Goal: Information Seeking & Learning: Learn about a topic

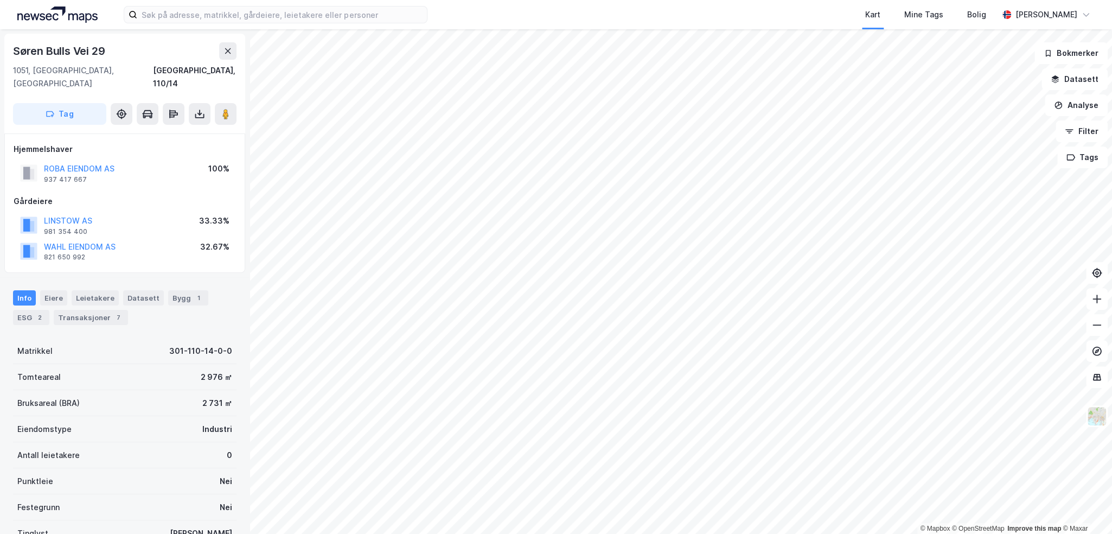
scroll to position [191, 0]
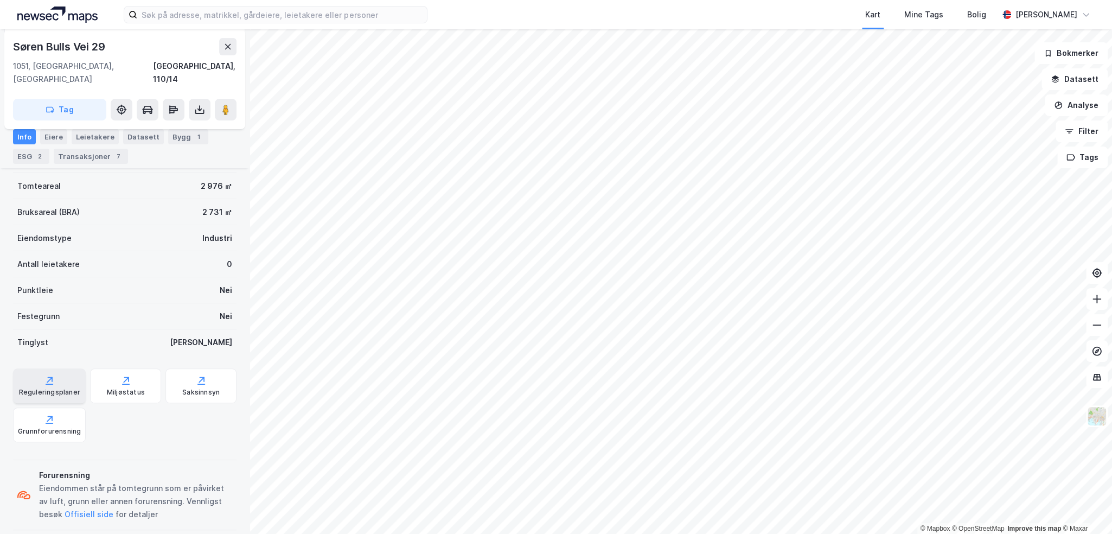
click at [48, 375] on icon at bounding box center [49, 380] width 11 height 11
click at [219, 44] on button at bounding box center [227, 46] width 17 height 17
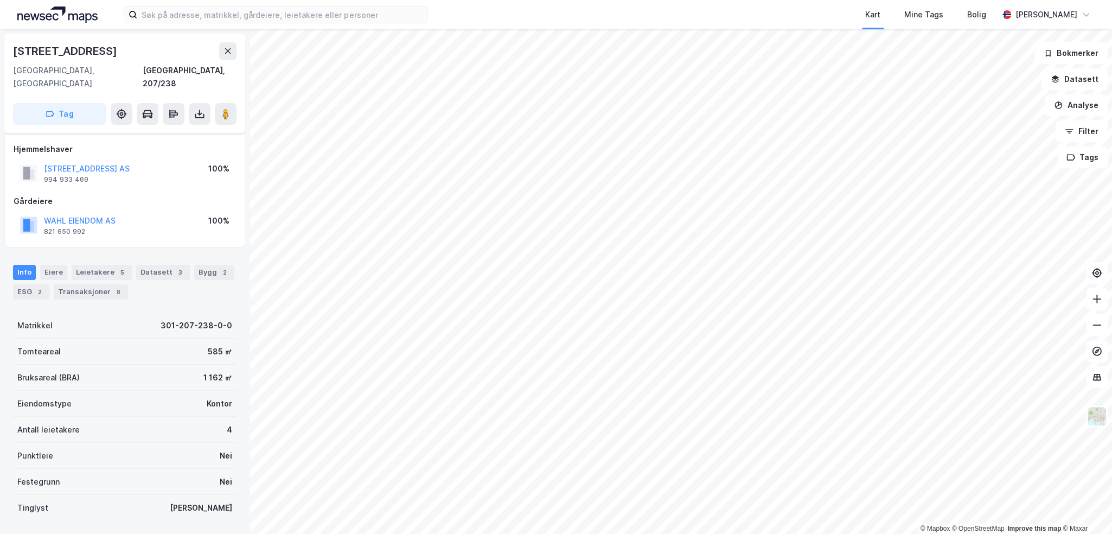
scroll to position [56, 0]
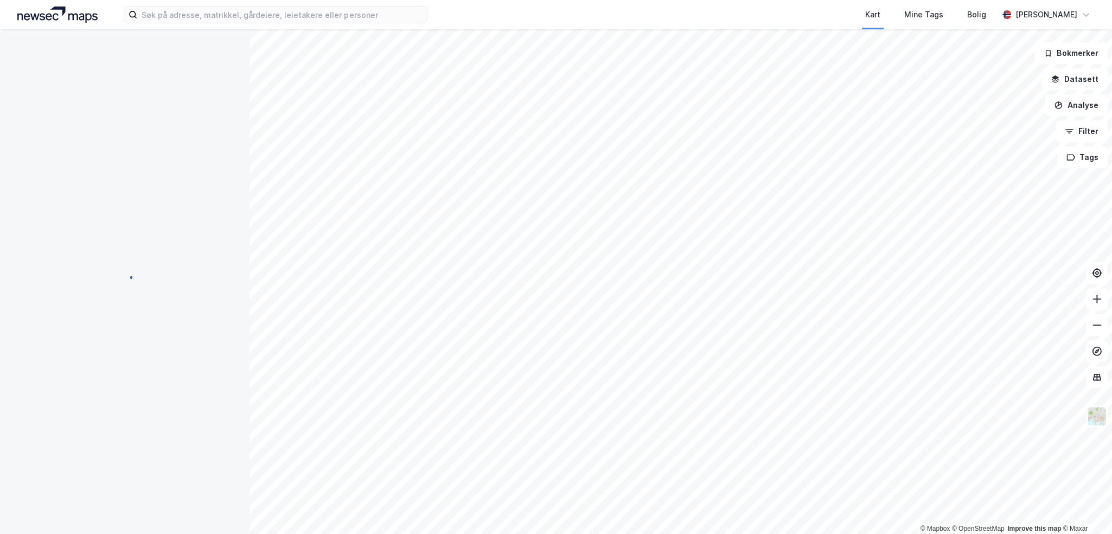
scroll to position [56, 0]
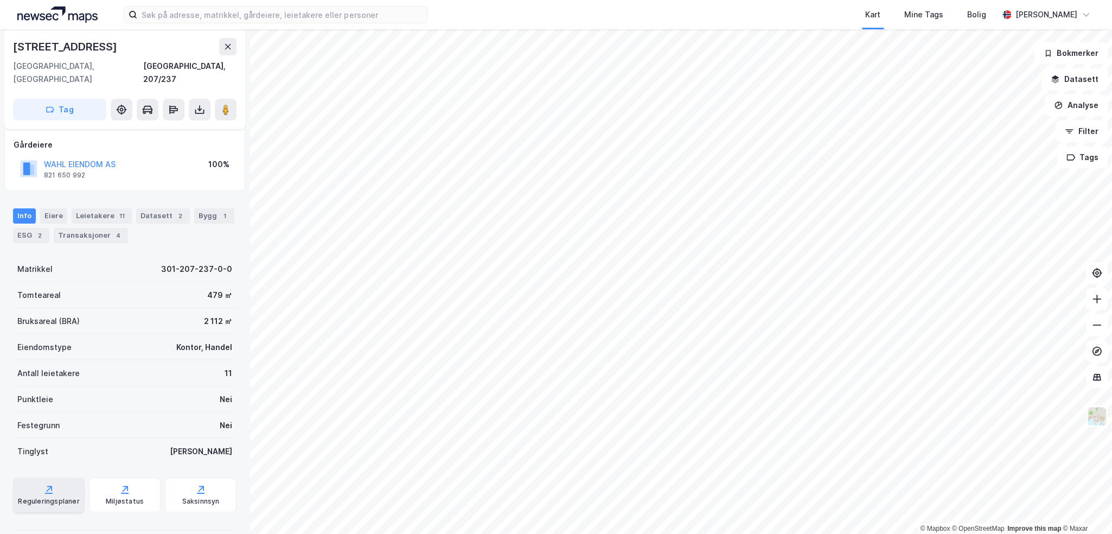
click at [63, 477] on div "Reguleringsplaner" at bounding box center [49, 494] width 72 height 35
click at [234, 329] on div "[STREET_ADDRESS], 207/237 Tag Hjemmelshaver RÅDHUSGATEN 30 AS 925 757 292 100% …" at bounding box center [125, 281] width 250 height 505
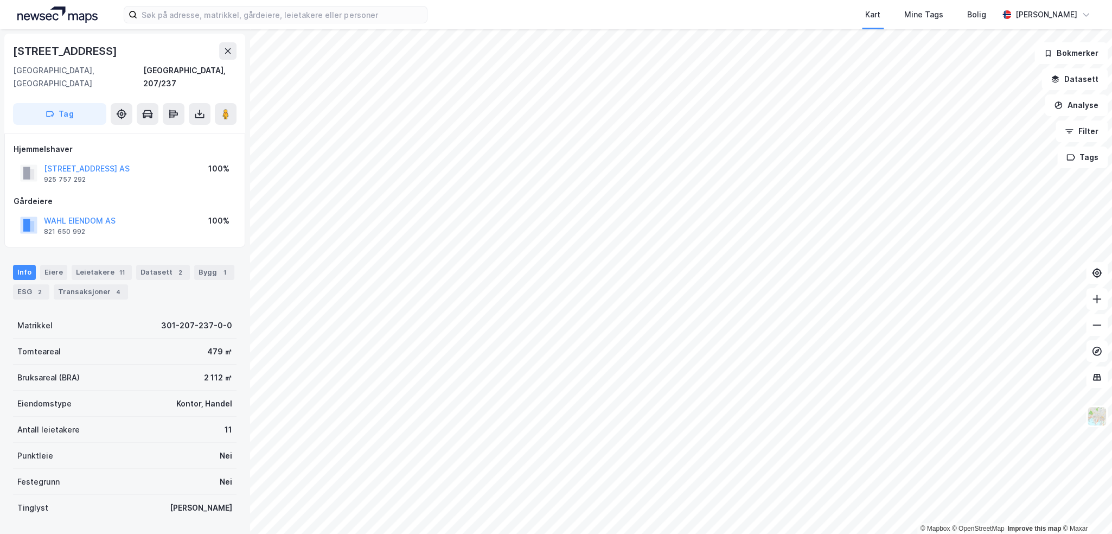
scroll to position [2, 0]
click at [230, 56] on button at bounding box center [227, 49] width 17 height 17
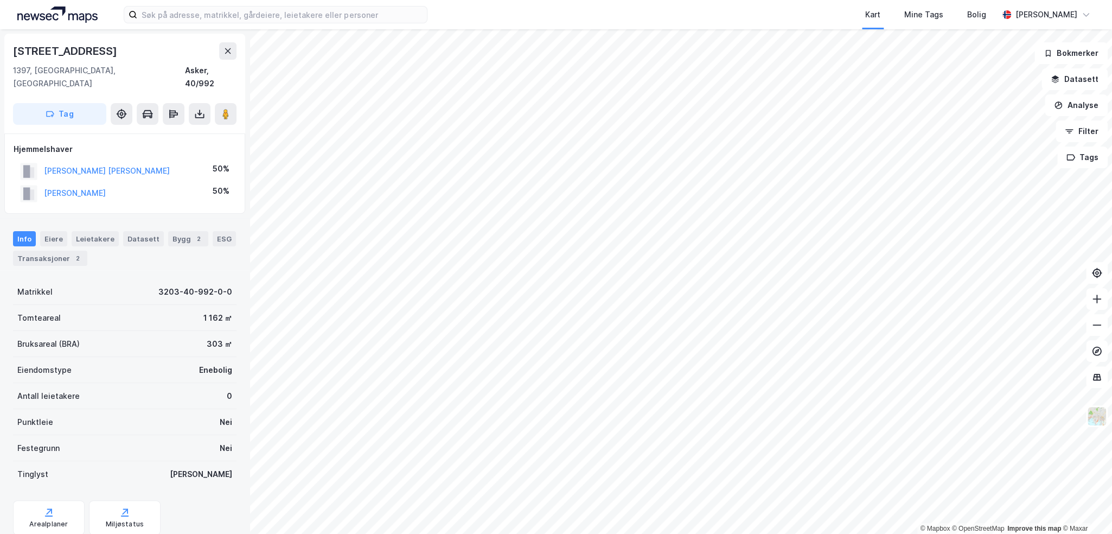
scroll to position [2, 0]
click at [0, 0] on button "[PERSON_NAME]" at bounding box center [0, 0] width 0 height 0
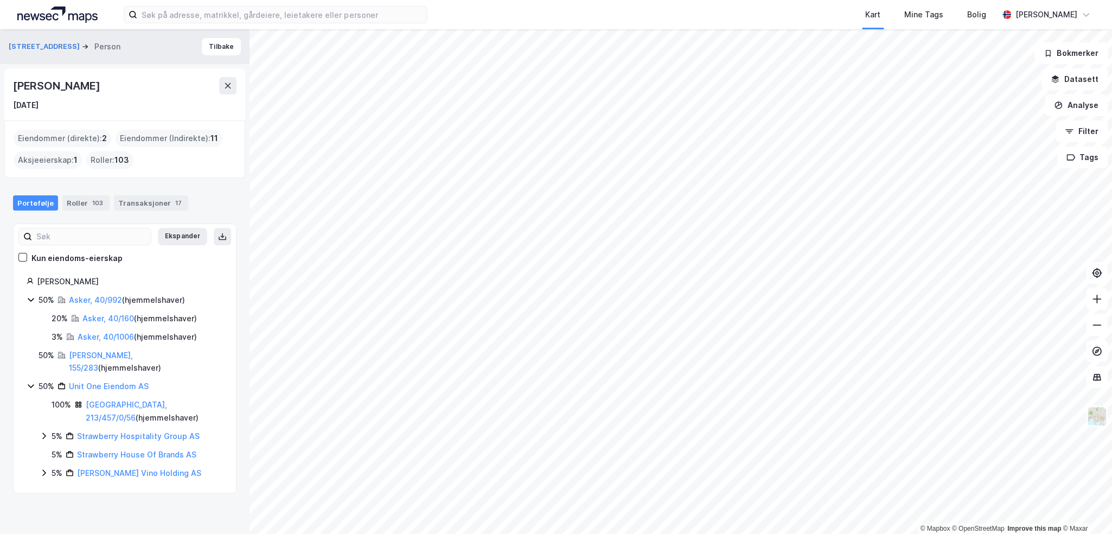
click at [229, 323] on div "© Mapbox © OpenStreetMap Improve this map © [PERSON_NAME][STREET_ADDRESS] Perso…" at bounding box center [556, 281] width 1112 height 505
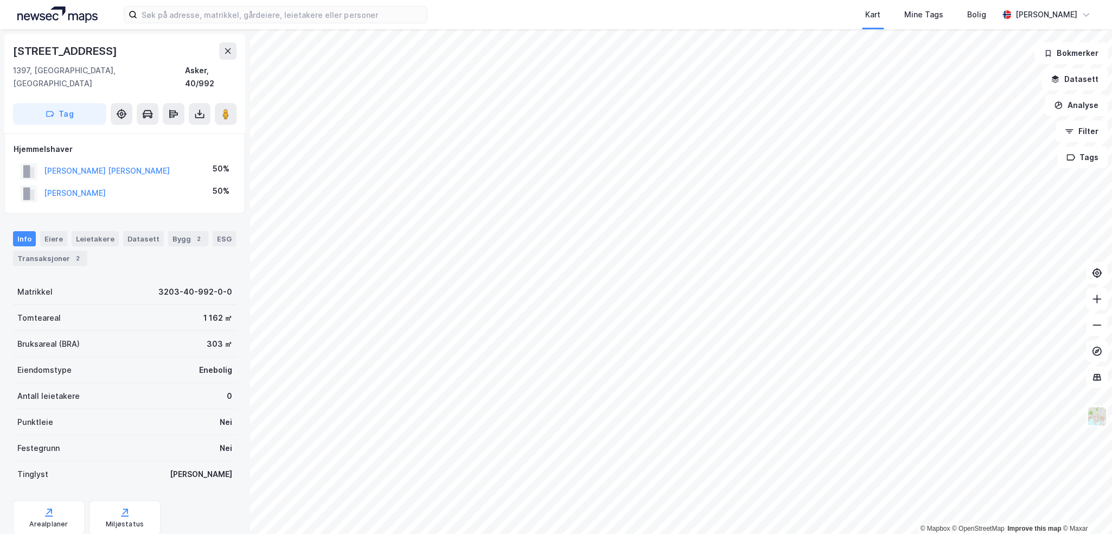
scroll to position [2, 0]
click at [80, 249] on div "Transaksjoner 2" at bounding box center [50, 256] width 74 height 15
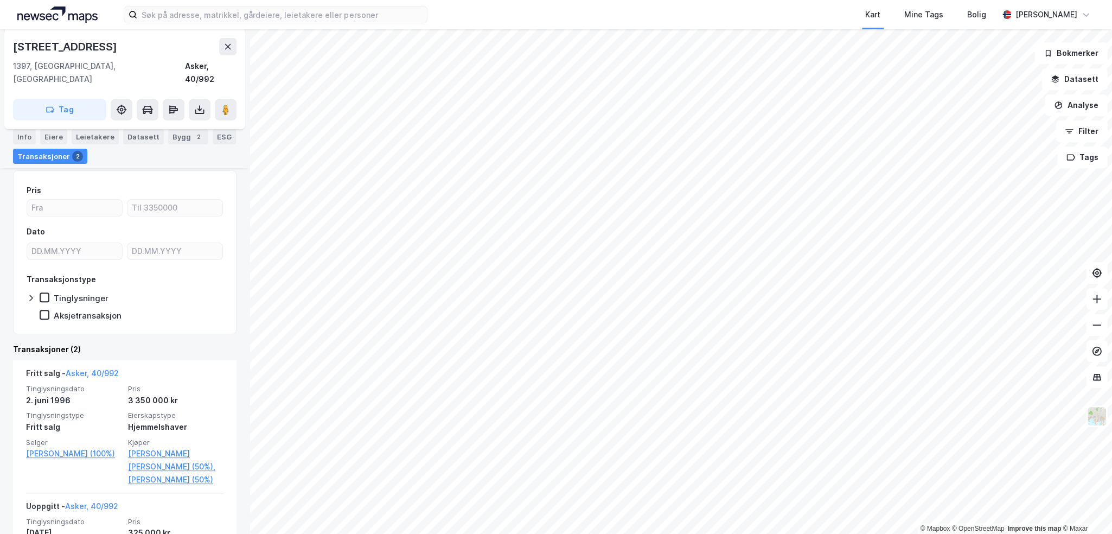
scroll to position [163, 0]
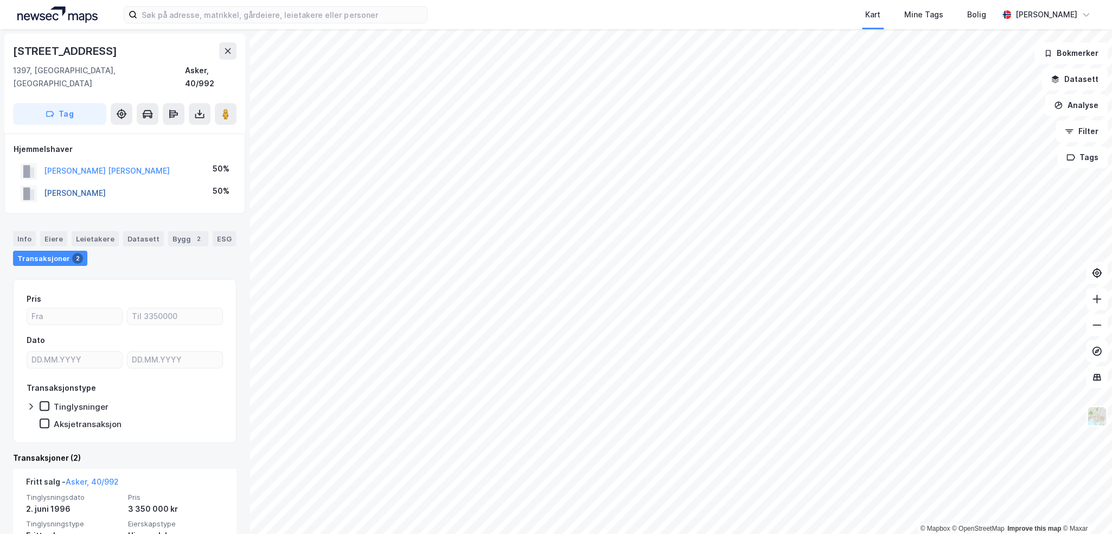
drag, startPoint x: 106, startPoint y: 157, endPoint x: 97, endPoint y: 178, distance: 22.9
click at [97, 178] on div "[PERSON_NAME] [PERSON_NAME] 50% [PERSON_NAME] 50%" at bounding box center [125, 182] width 222 height 44
click at [0, 0] on button "[PERSON_NAME]" at bounding box center [0, 0] width 0 height 0
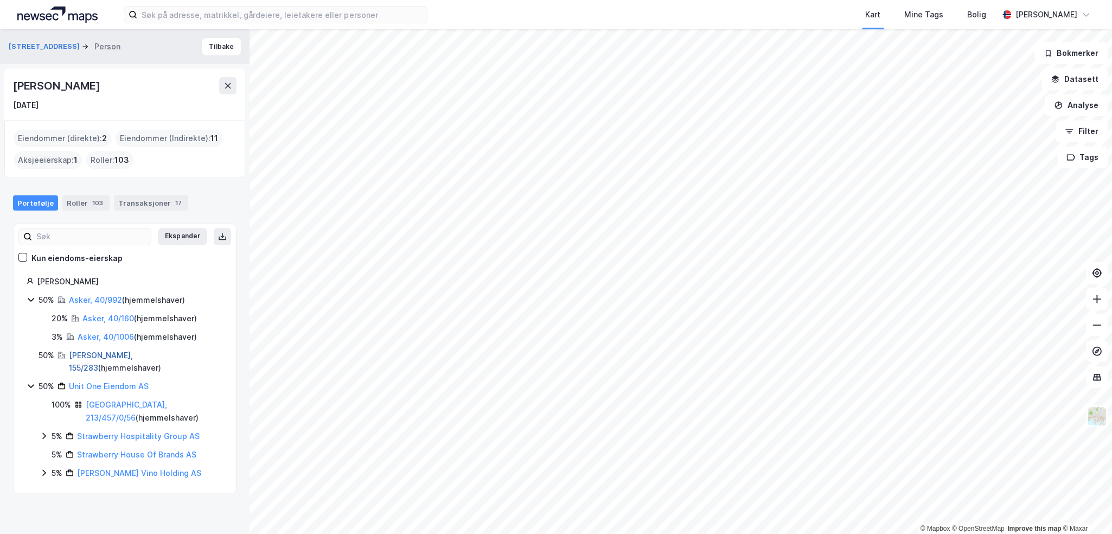
click at [110, 352] on link "[PERSON_NAME], 155/283" at bounding box center [101, 361] width 64 height 22
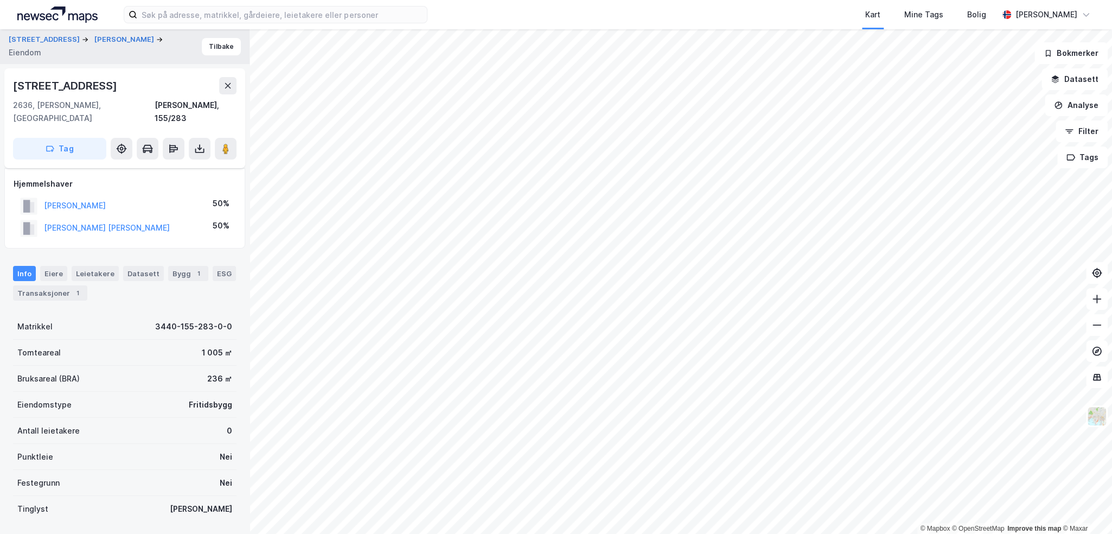
scroll to position [40, 0]
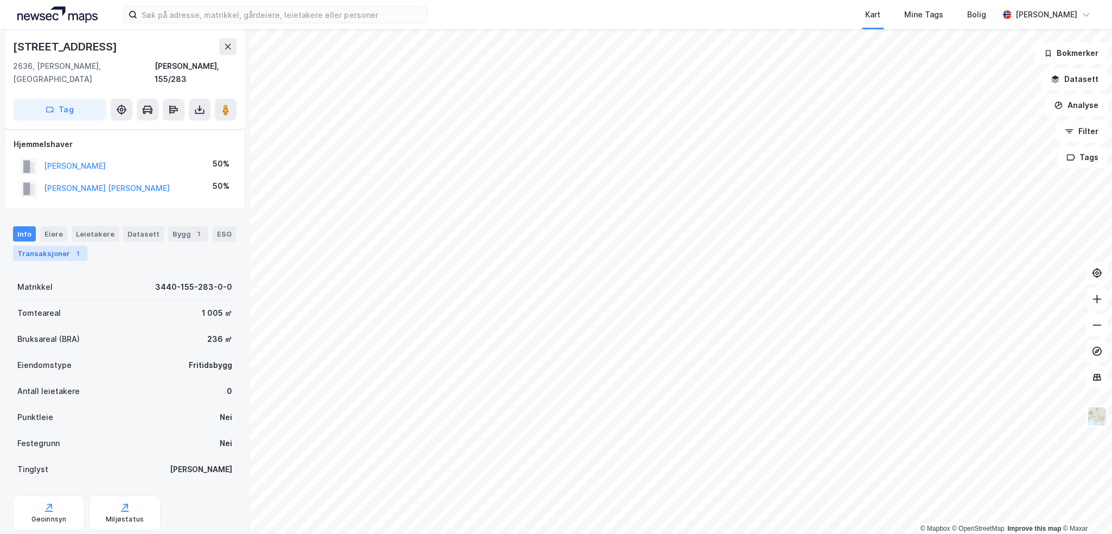
click at [61, 246] on div "Transaksjoner 1" at bounding box center [50, 253] width 74 height 15
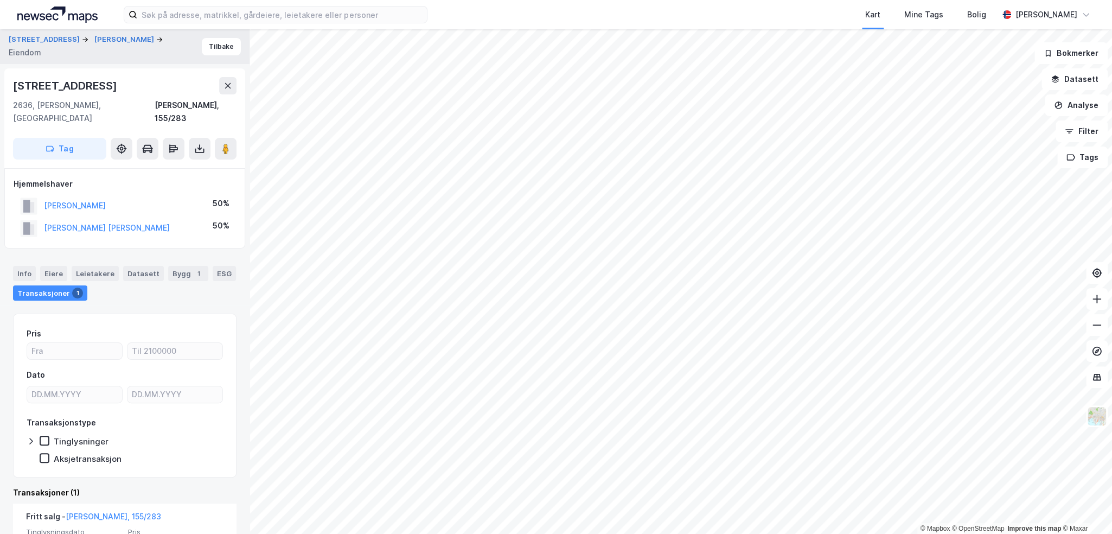
scroll to position [101, 0]
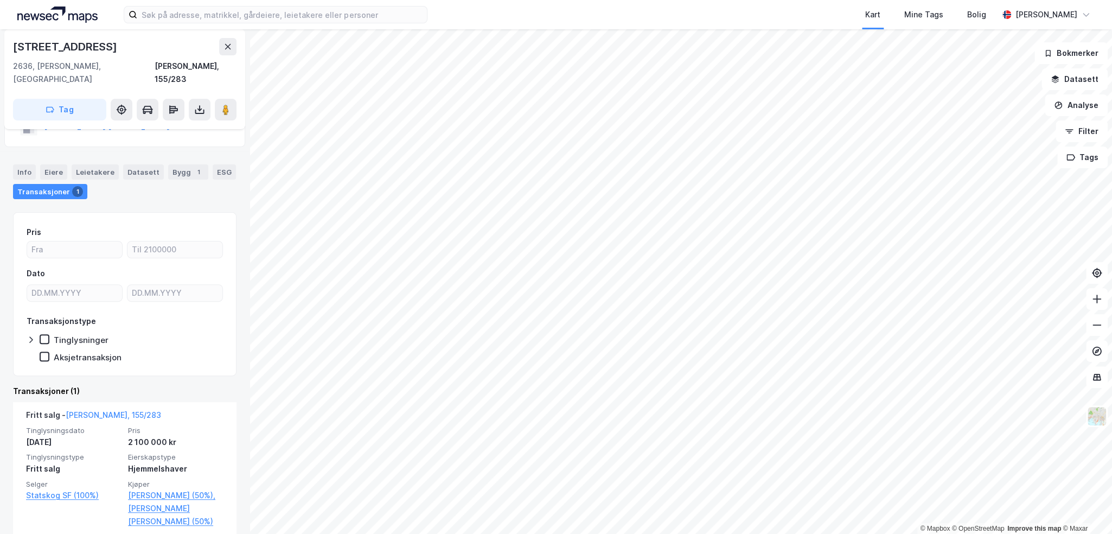
click at [168, 164] on div "Bygg 1" at bounding box center [188, 171] width 40 height 15
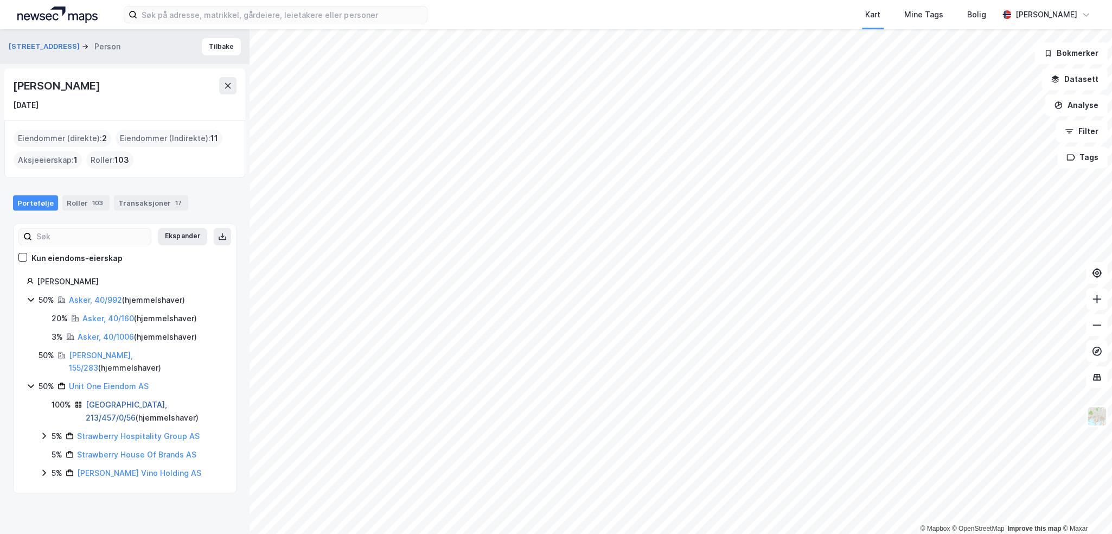
click at [105, 400] on link "[GEOGRAPHIC_DATA], 213/457/0/56" at bounding box center [126, 411] width 81 height 22
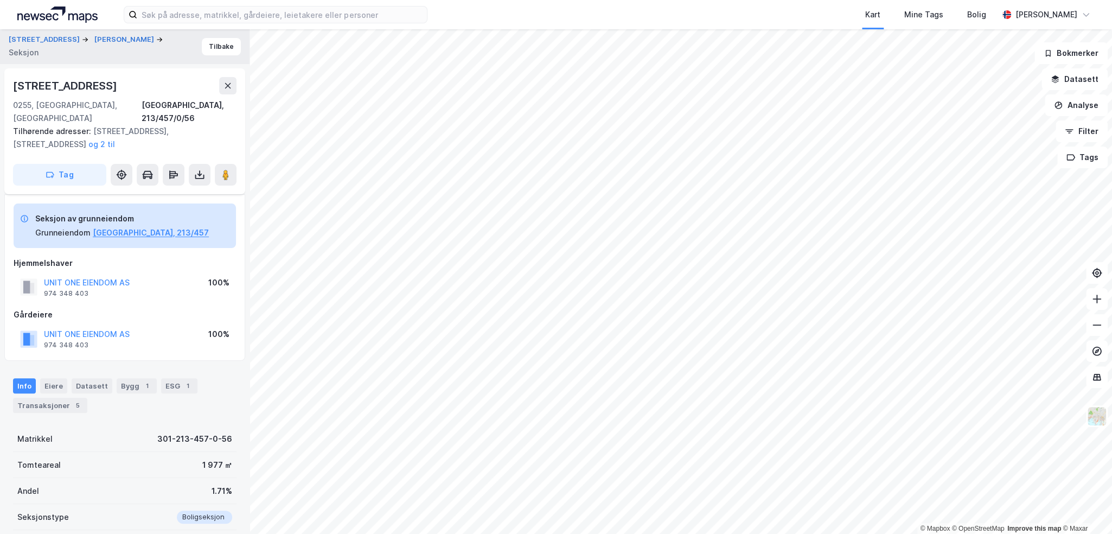
scroll to position [101, 0]
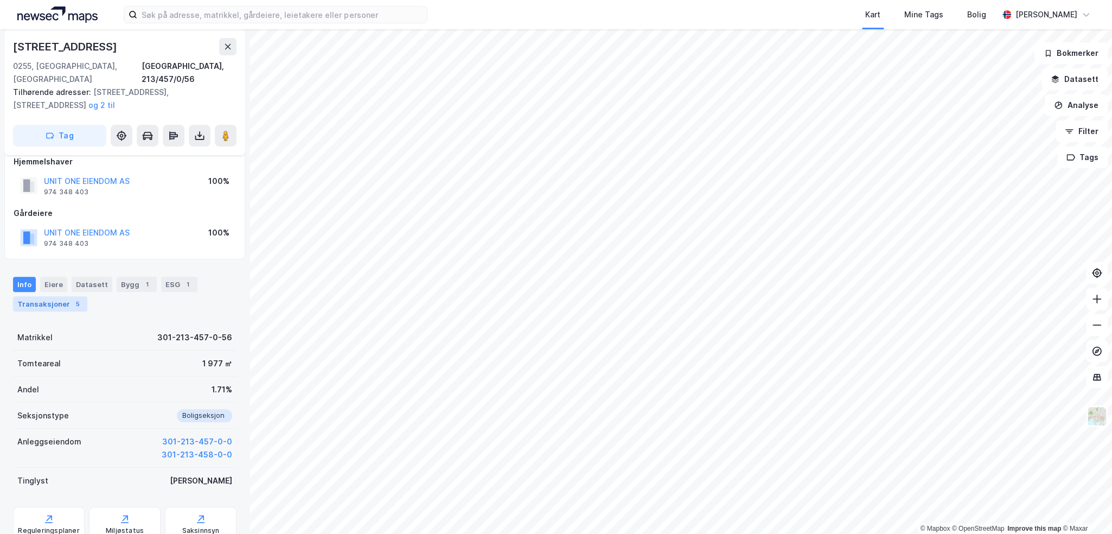
click at [60, 296] on div "Transaksjoner 5" at bounding box center [50, 303] width 74 height 15
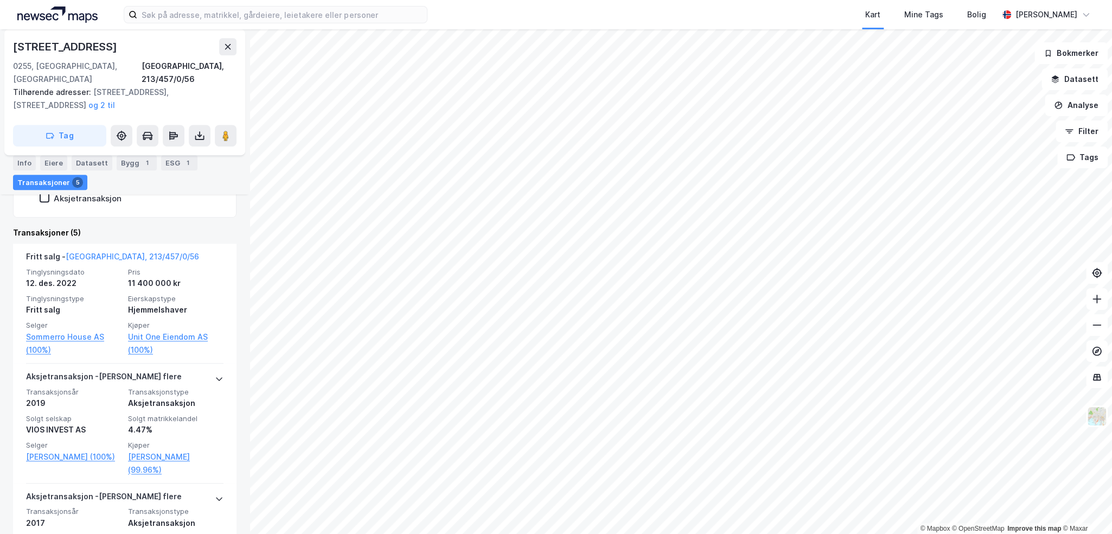
scroll to position [101, 0]
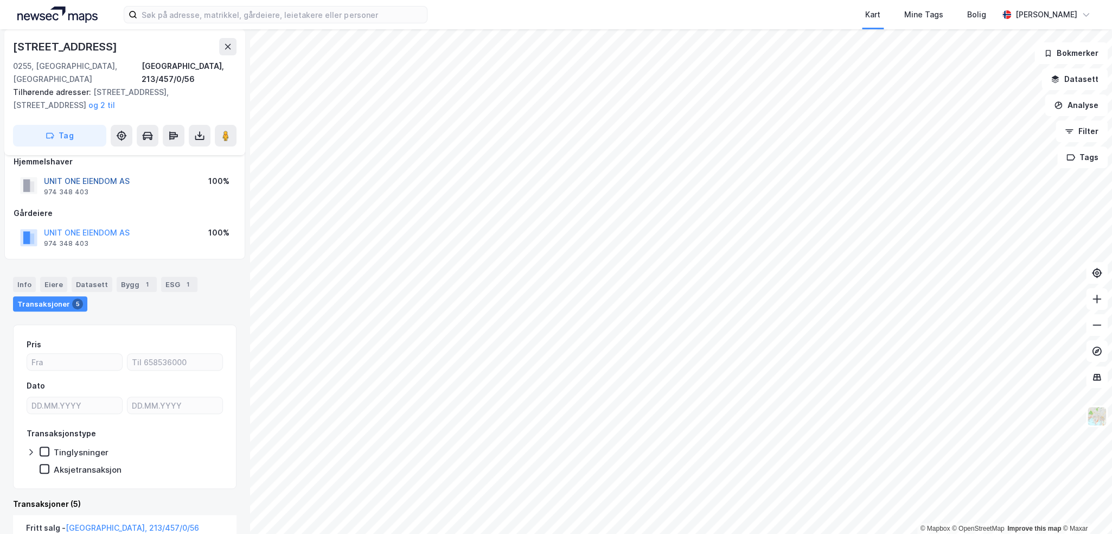
click at [0, 0] on button "UNIT ONE EIENDOM AS" at bounding box center [0, 0] width 0 height 0
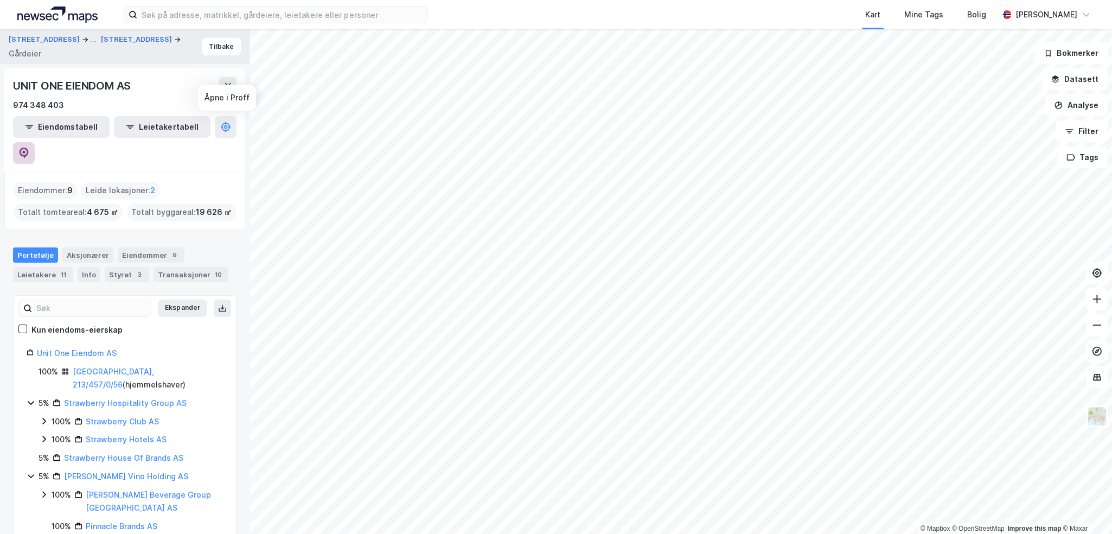
click at [29, 148] on icon at bounding box center [24, 153] width 9 height 11
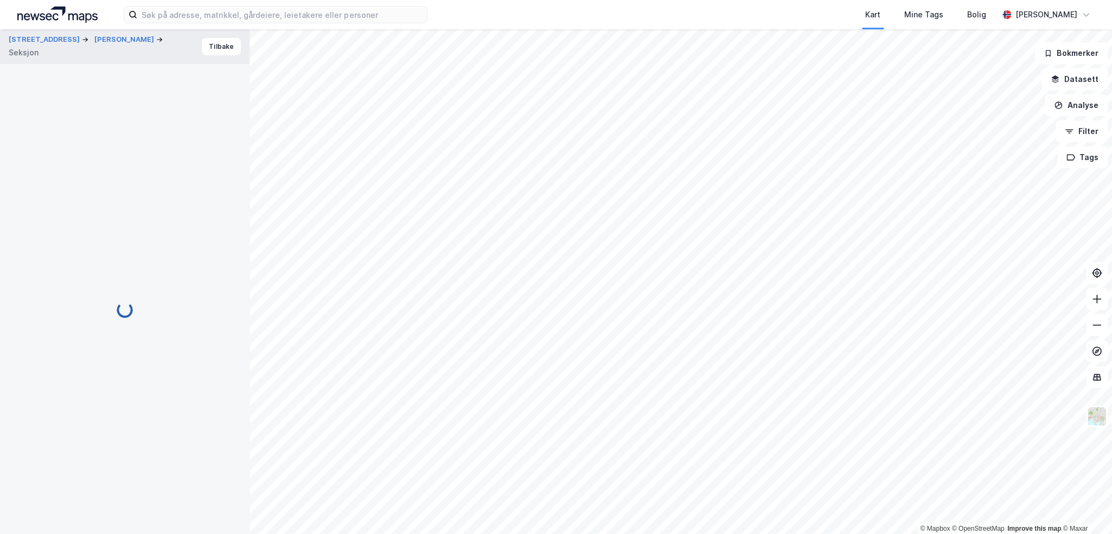
scroll to position [82, 0]
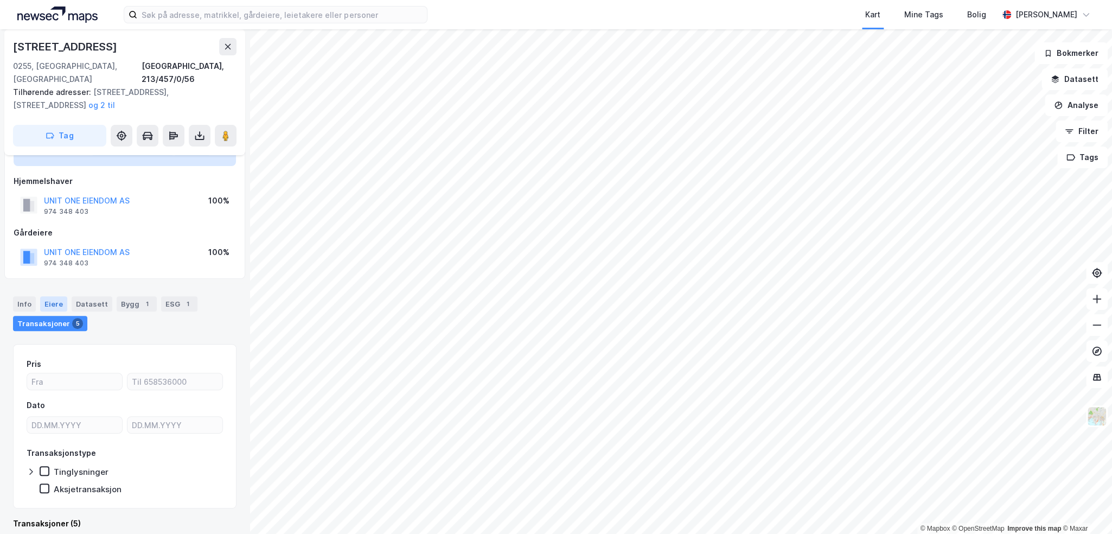
click at [49, 296] on div "Eiere" at bounding box center [53, 303] width 27 height 15
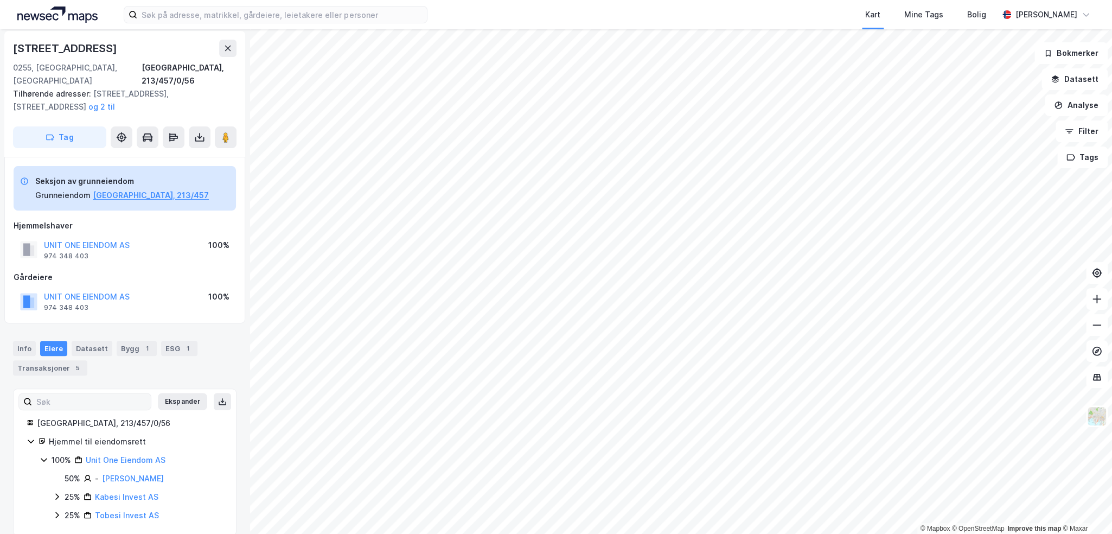
scroll to position [39, 0]
click at [128, 473] on link "[PERSON_NAME]" at bounding box center [133, 477] width 62 height 9
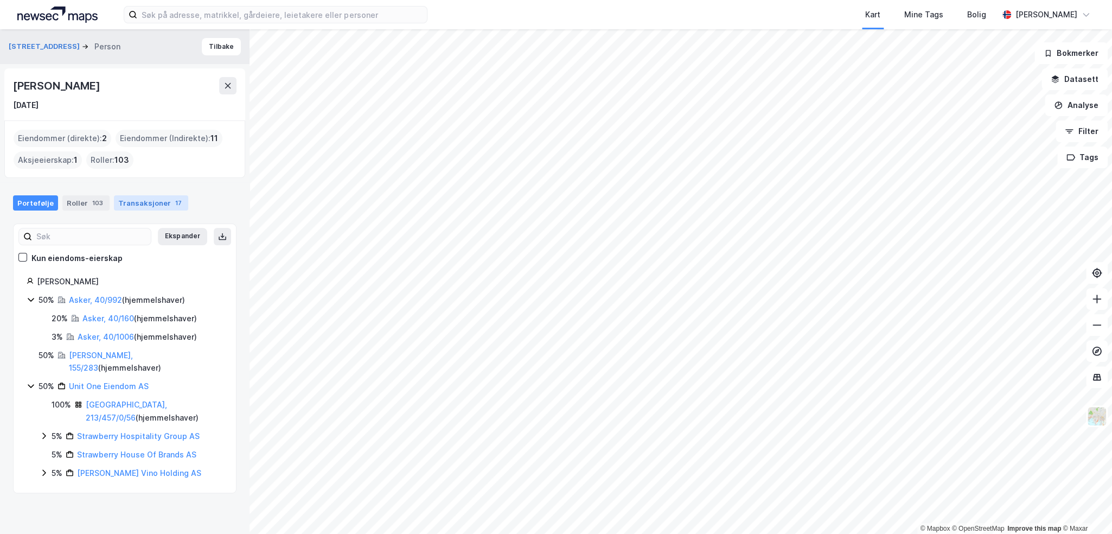
click at [149, 206] on div "Transaksjoner 17" at bounding box center [151, 202] width 74 height 15
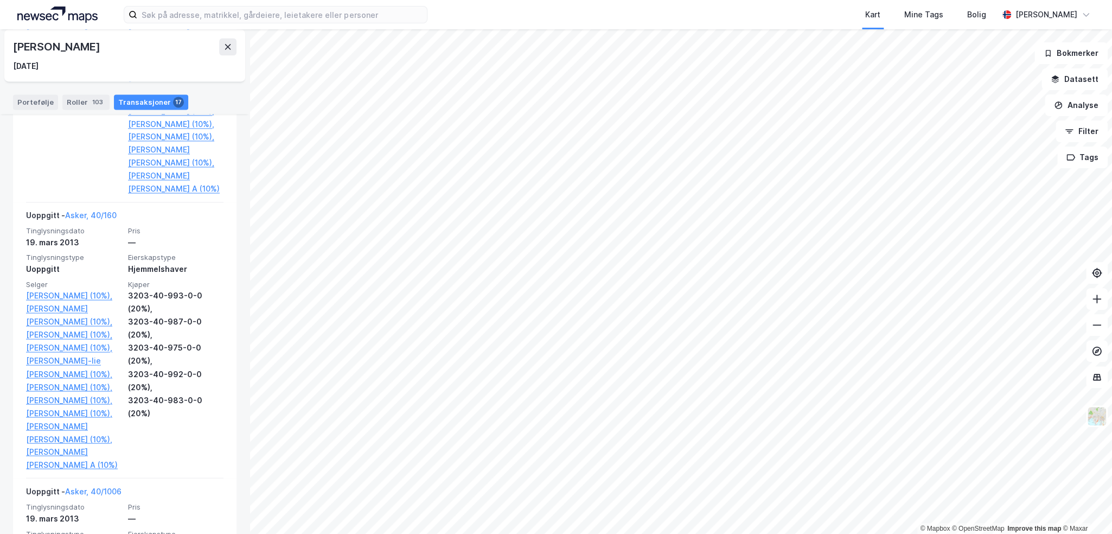
scroll to position [1140, 0]
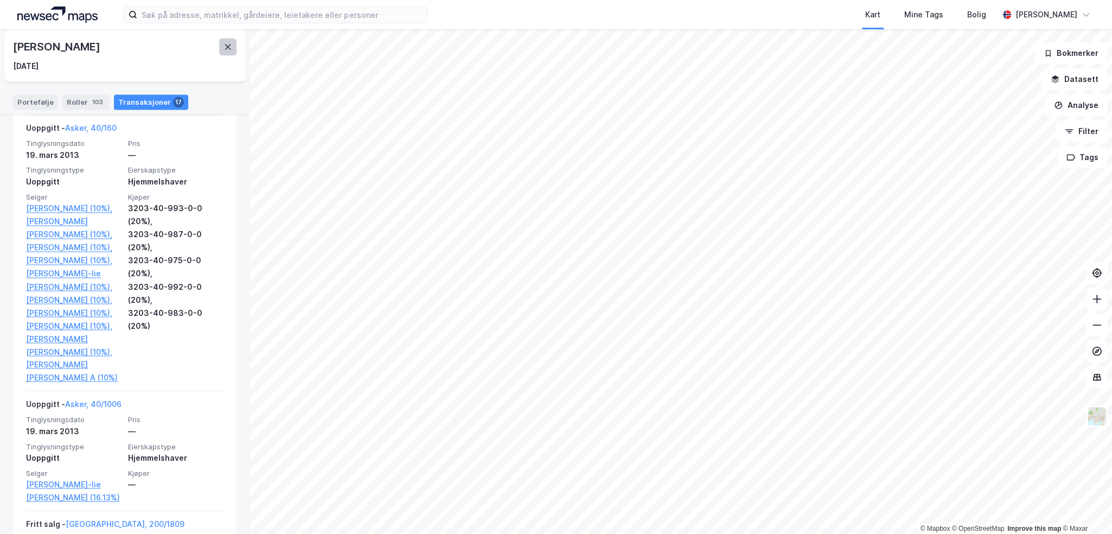
click at [236, 50] on button at bounding box center [227, 46] width 17 height 17
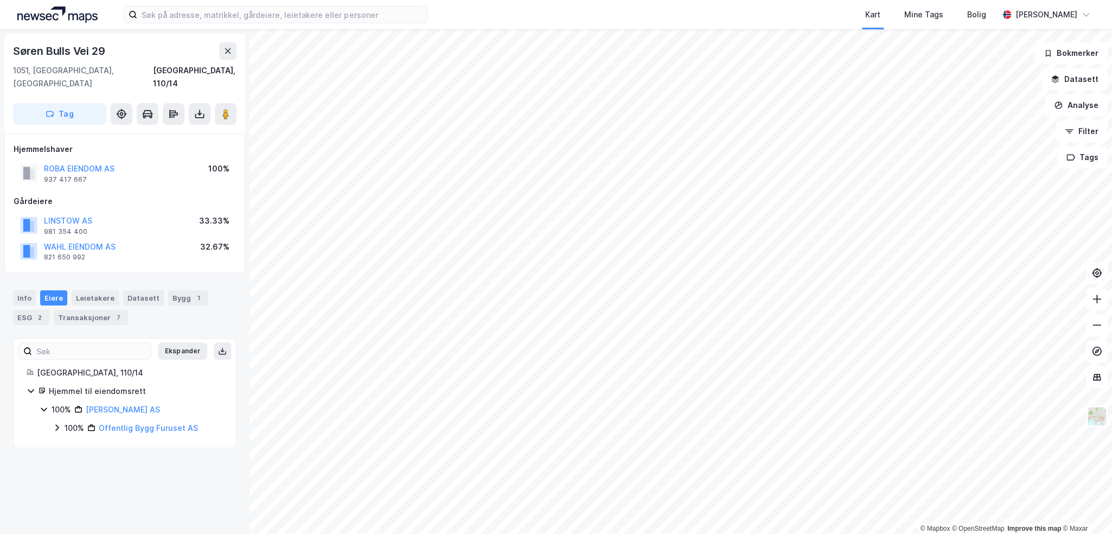
click at [26, 277] on div "Info [PERSON_NAME] Datasett Bygg 1 ESG 2 Transaksjoner 7" at bounding box center [125, 303] width 250 height 52
click at [29, 290] on div "Info" at bounding box center [24, 297] width 23 height 15
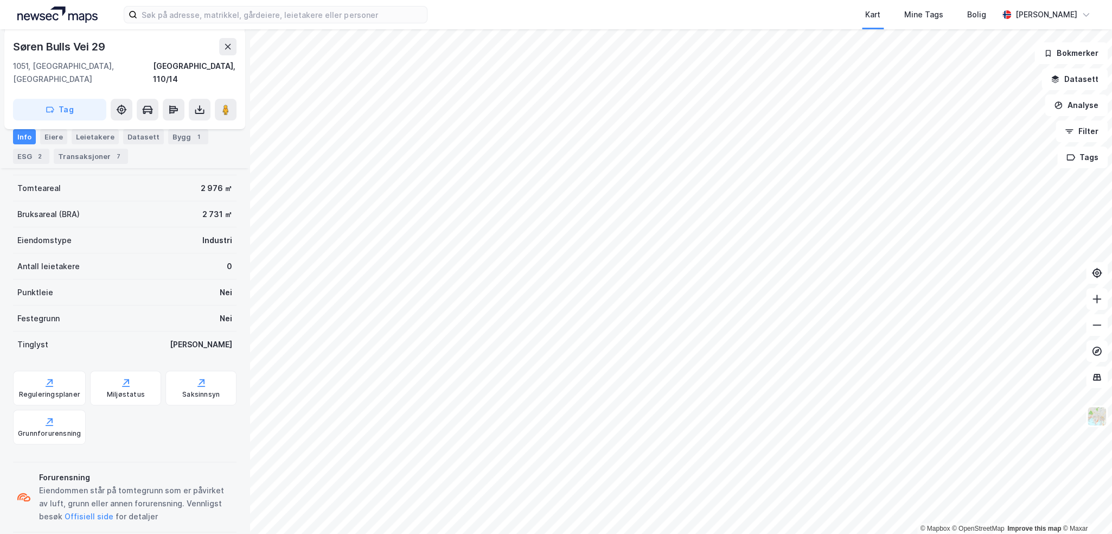
scroll to position [191, 0]
click at [29, 368] on div "Reguleringsplaner" at bounding box center [49, 385] width 73 height 35
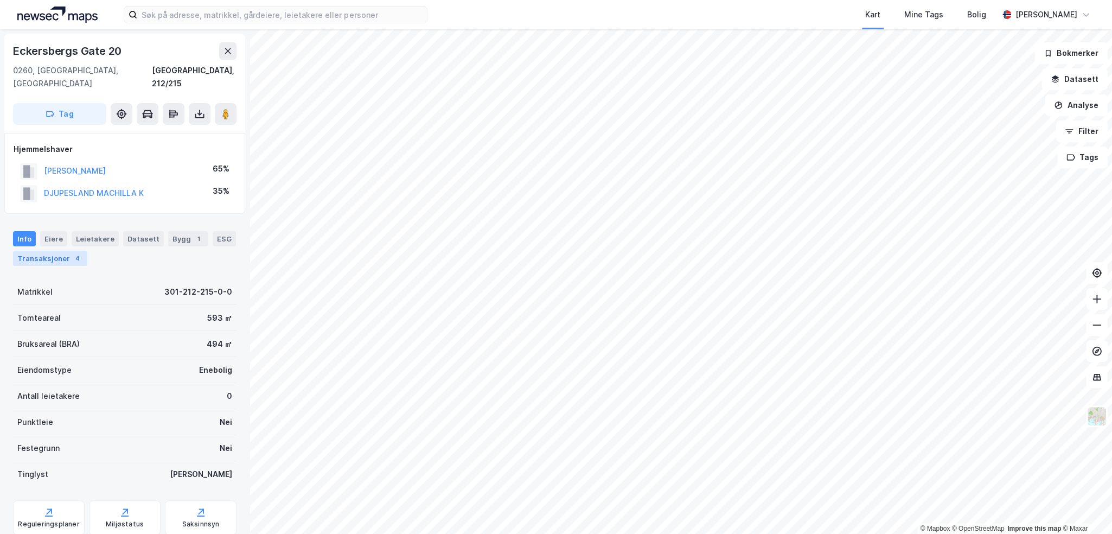
click at [72, 253] on div "4" at bounding box center [77, 258] width 11 height 11
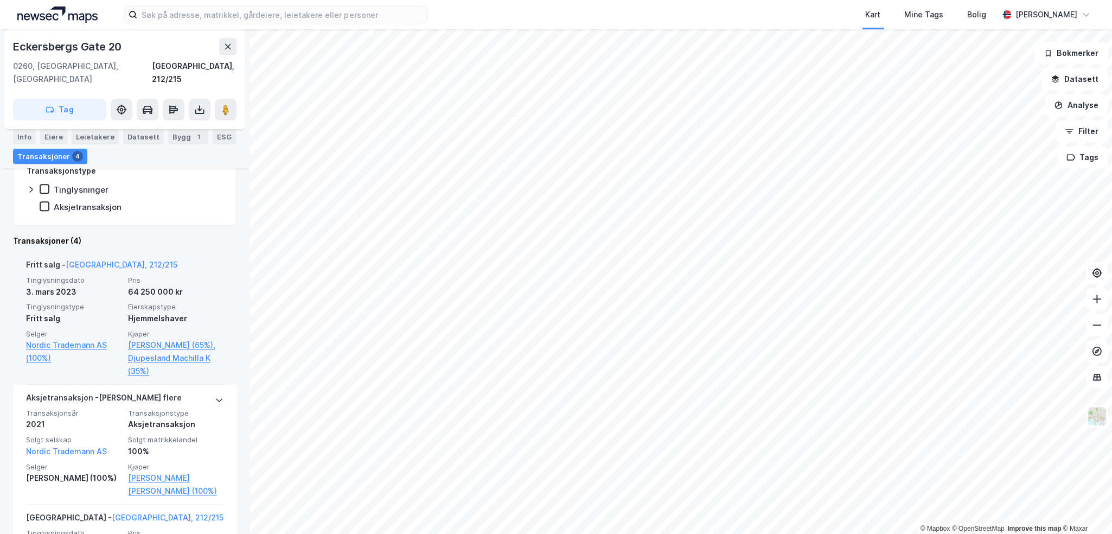
scroll to position [271, 0]
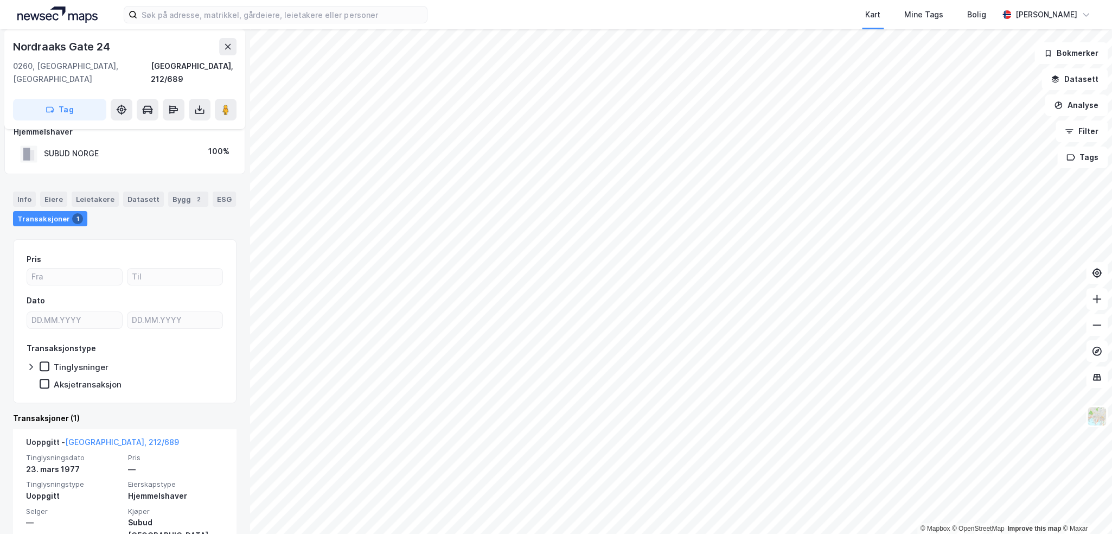
scroll to position [18, 0]
click at [17, 190] on div "Info" at bounding box center [24, 197] width 23 height 15
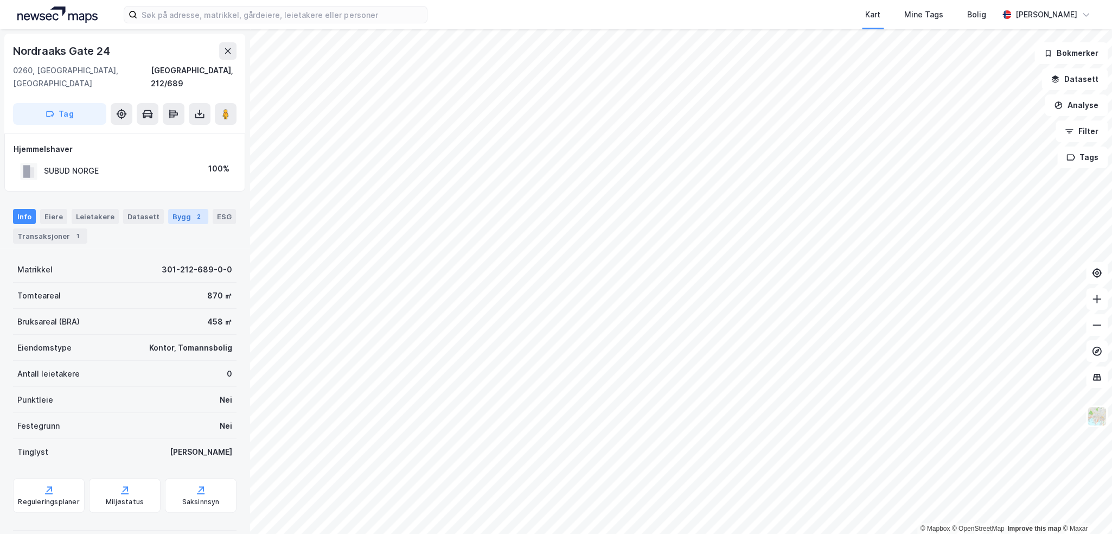
click at [173, 209] on div "Bygg 2" at bounding box center [188, 216] width 40 height 15
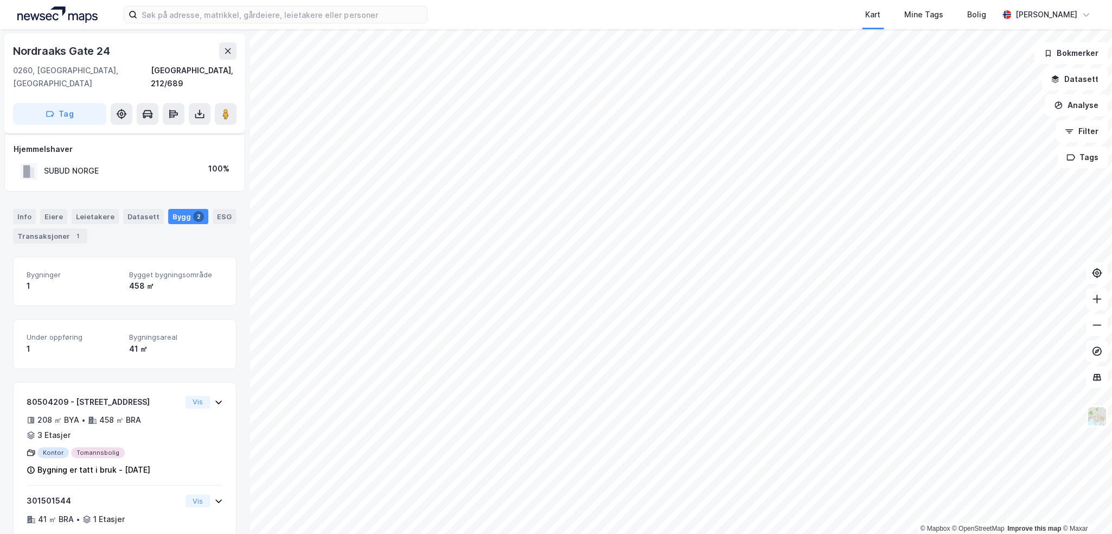
scroll to position [22, 0]
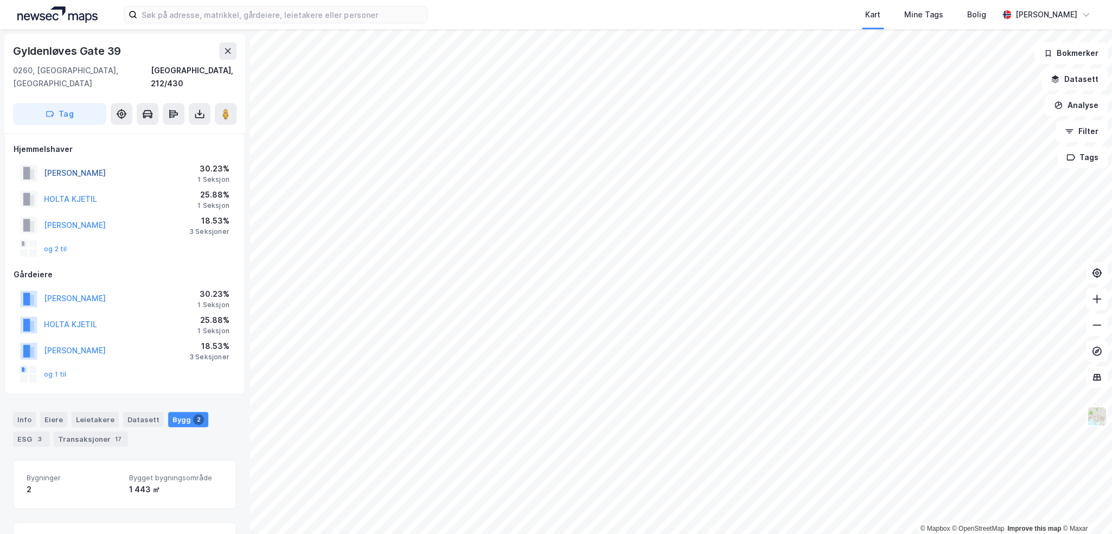
click at [0, 0] on button "WAHL CAMILLA" at bounding box center [0, 0] width 0 height 0
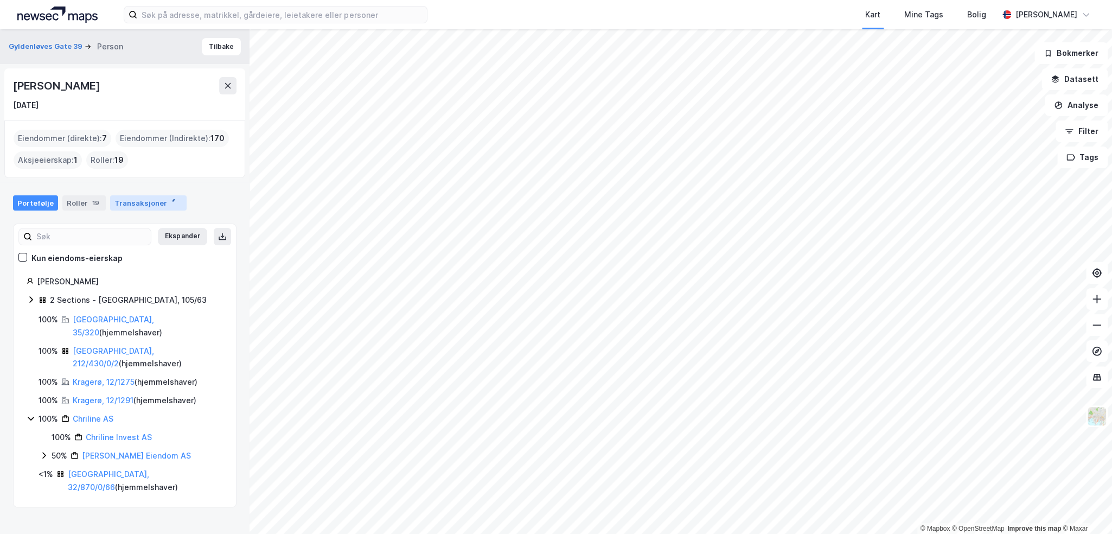
click at [134, 201] on div "Transaksjoner" at bounding box center [148, 202] width 76 height 15
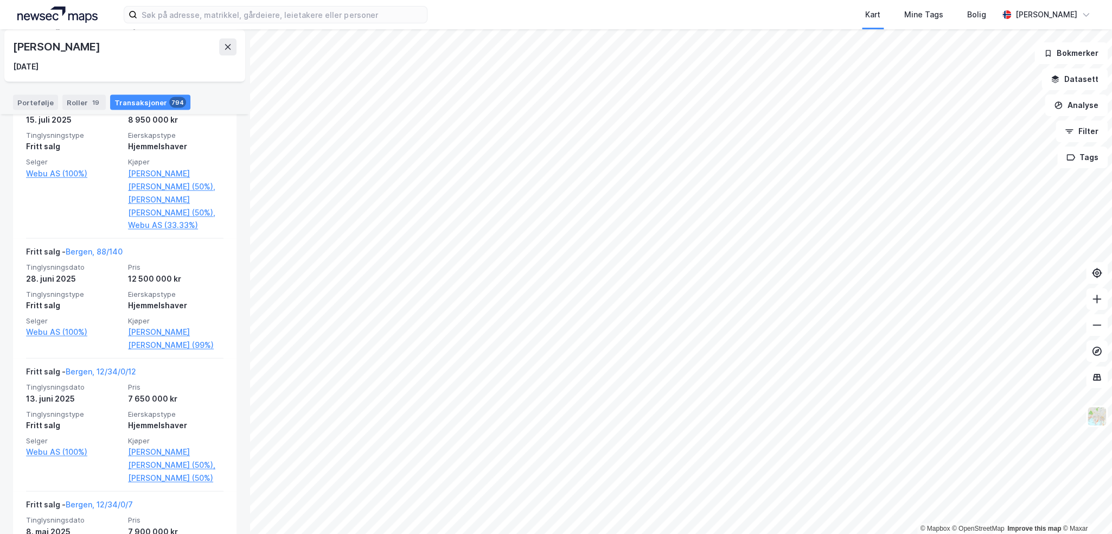
scroll to position [1356, 0]
